Goal: Find specific page/section: Find specific page/section

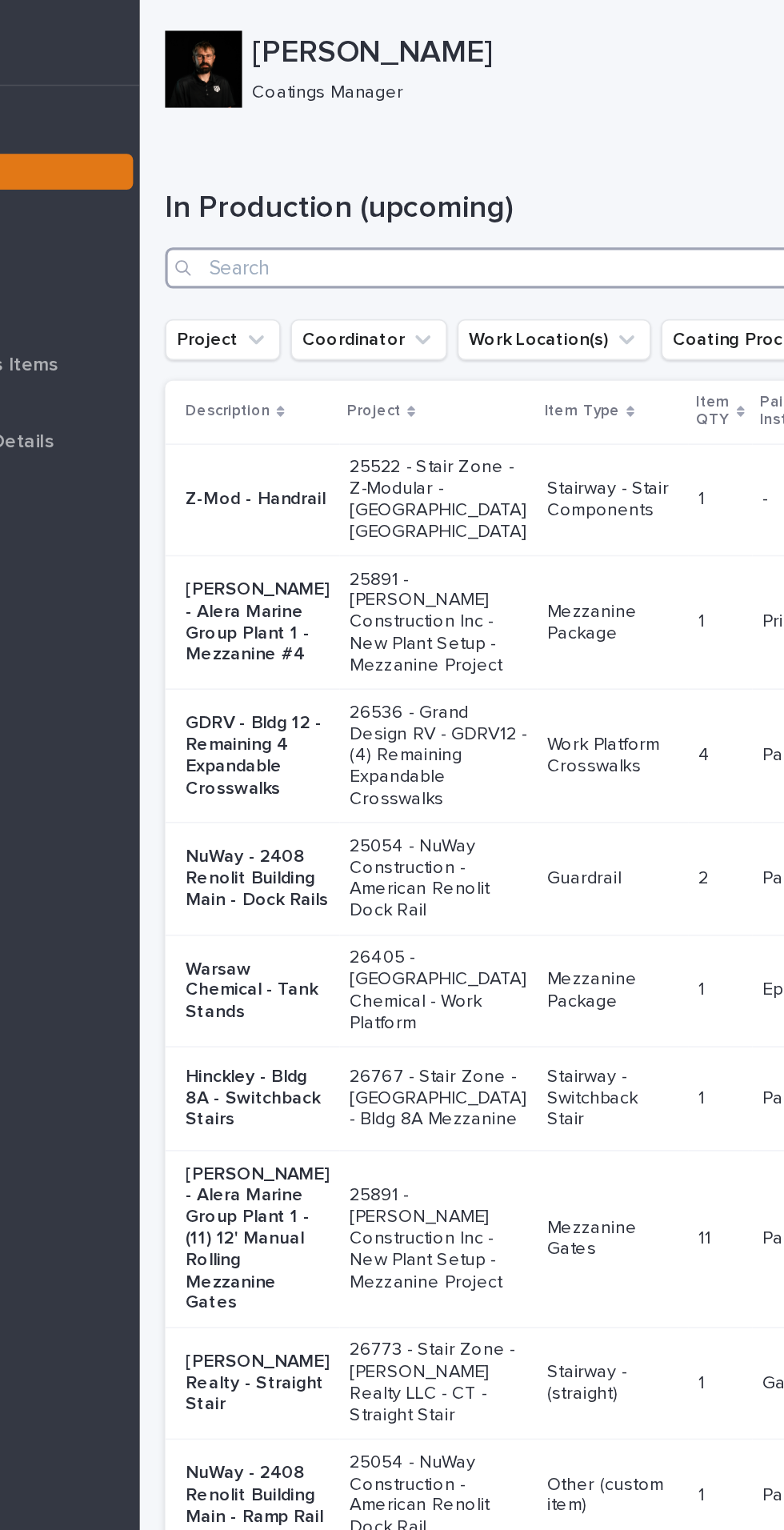
click at [510, 168] on input "Search" at bounding box center [524, 167] width 488 height 25
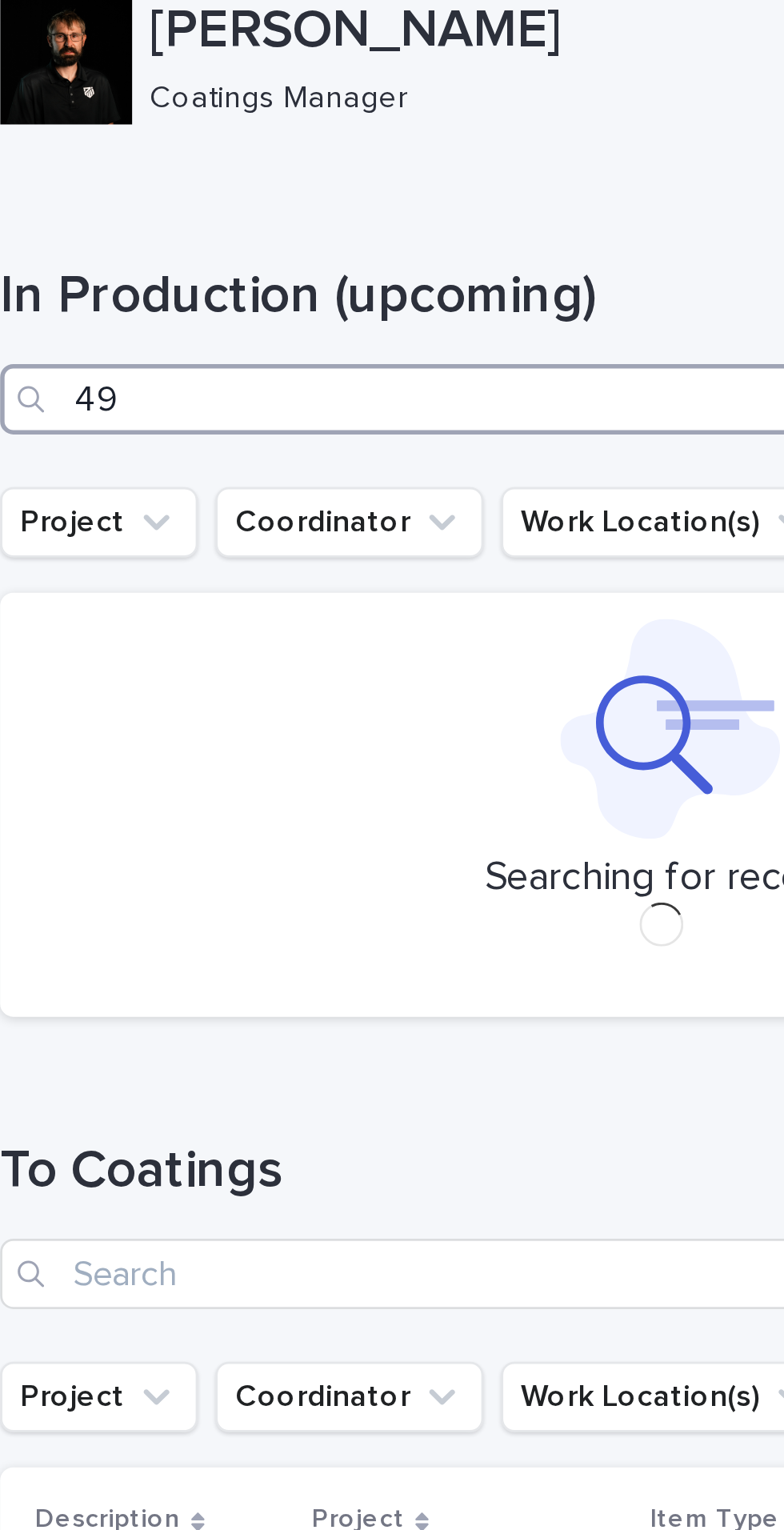
type input "491"
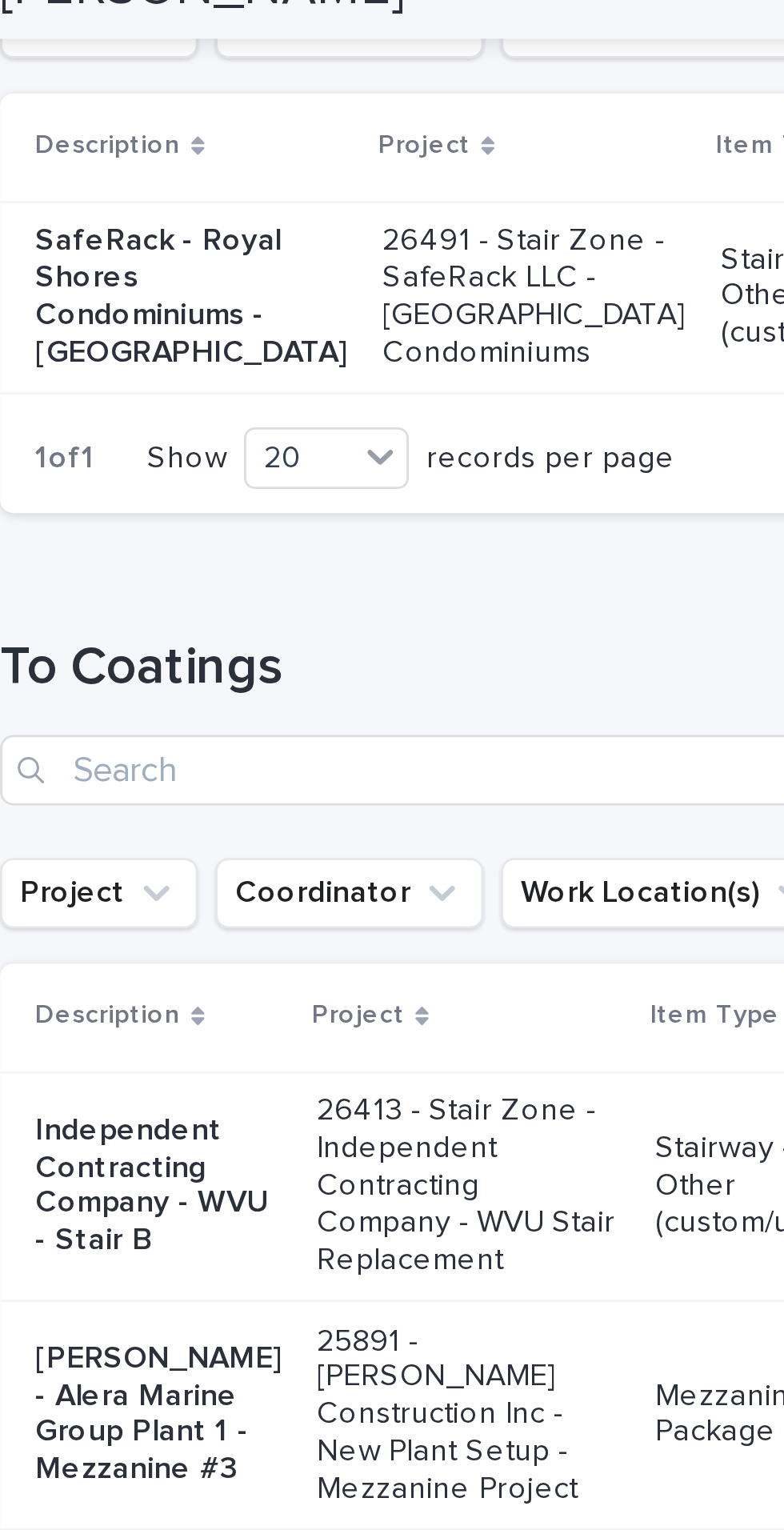
click at [322, 129] on p "SafeRack - Royal Shores Condominiums - [GEOGRAPHIC_DATA]" at bounding box center [350, 130] width 113 height 53
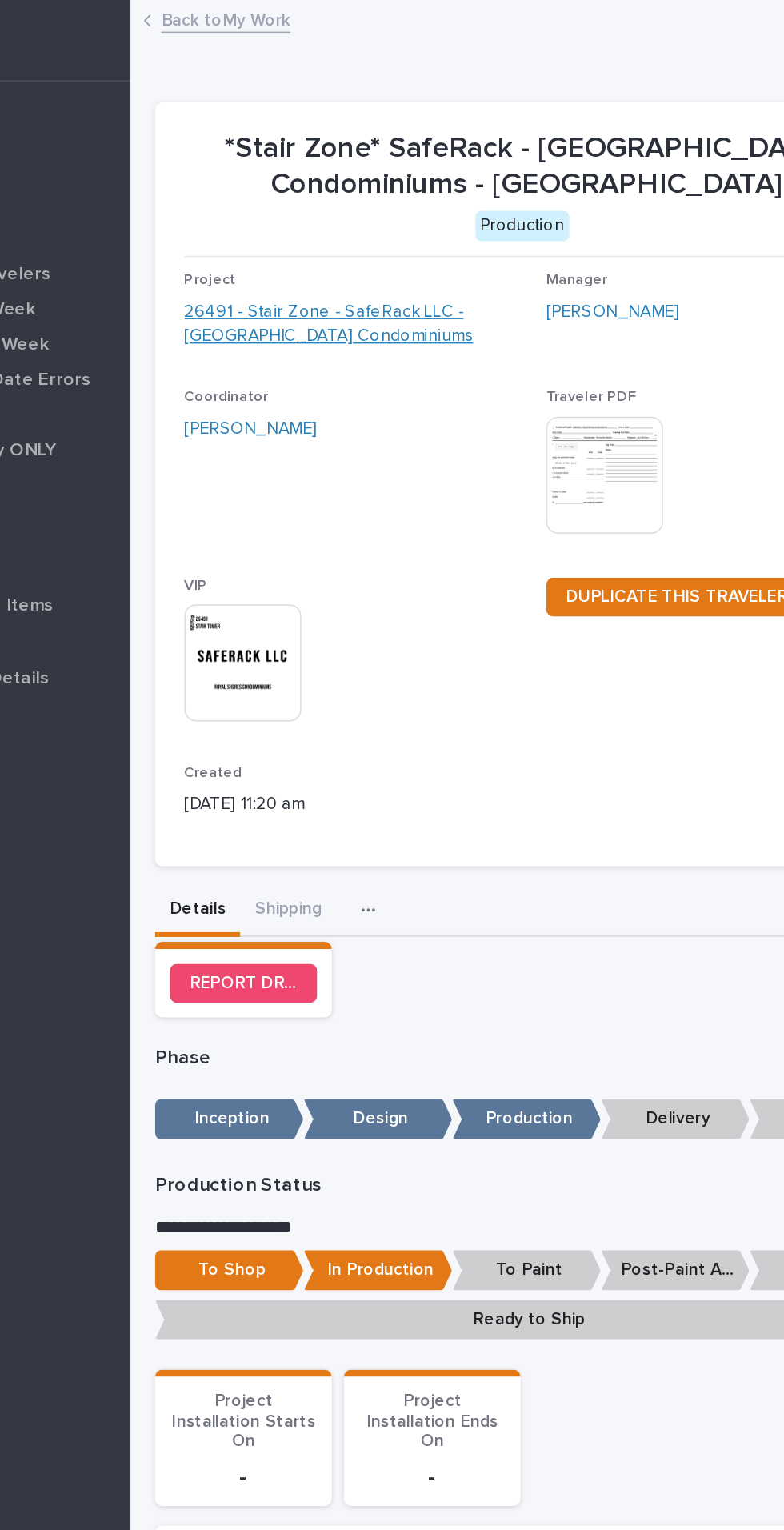
click at [384, 206] on link "26491 - Stair Zone - SafeRack LLC - [GEOGRAPHIC_DATA] Condominiums" at bounding box center [411, 213] width 225 height 34
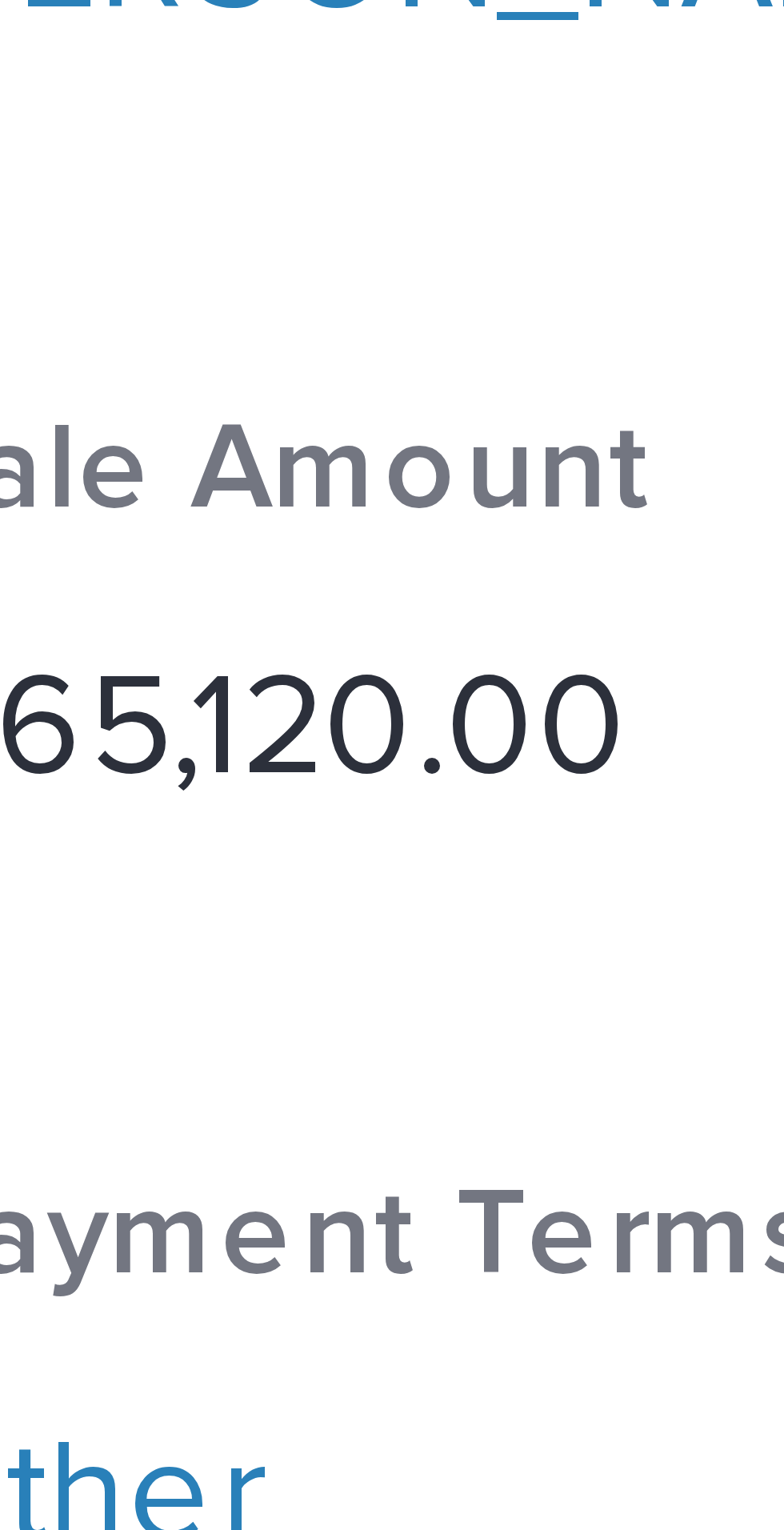
scroll to position [143, 0]
